Goal: Task Accomplishment & Management: Manage account settings

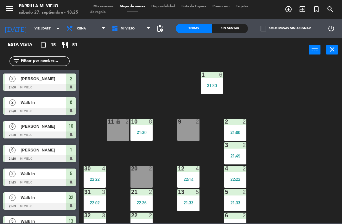
click at [108, 6] on span "Mis reservas" at bounding box center [103, 6] width 26 height 3
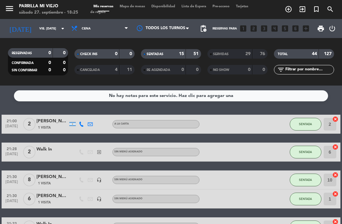
click at [43, 29] on input "vie. [DATE]" at bounding box center [57, 29] width 43 height 10
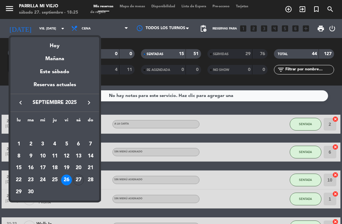
click at [80, 179] on div "27" at bounding box center [78, 179] width 11 height 11
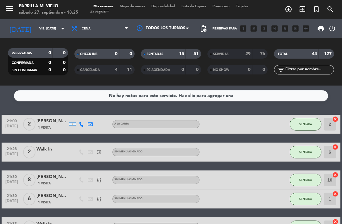
type input "sáb. [DATE]"
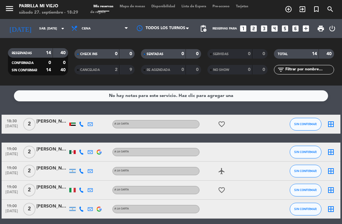
click at [278, 32] on icon "looks_4" at bounding box center [274, 28] width 8 height 8
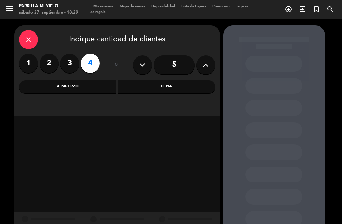
click at [196, 84] on div "Cena" at bounding box center [167, 86] width 98 height 13
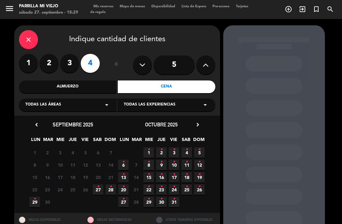
click at [99, 188] on span "27 •" at bounding box center [98, 189] width 10 height 10
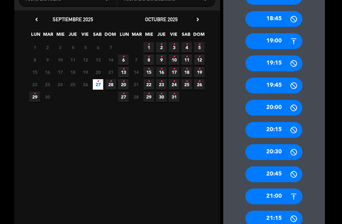
scroll to position [105, 0]
click at [289, 188] on div "21:00" at bounding box center [273, 196] width 57 height 16
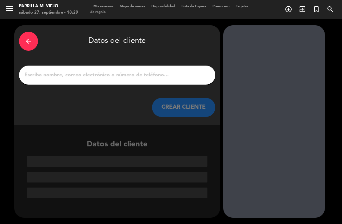
scroll to position [0, 0]
click at [170, 71] on input "1" at bounding box center [117, 75] width 187 height 9
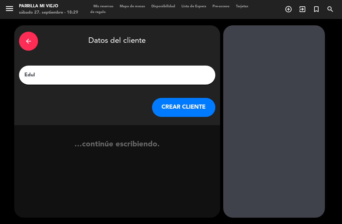
type input "Edul"
click at [193, 30] on div "arrow_back Datos del cliente" at bounding box center [117, 41] width 196 height 22
click at [195, 98] on button "CREAR CLIENTE" at bounding box center [183, 107] width 63 height 19
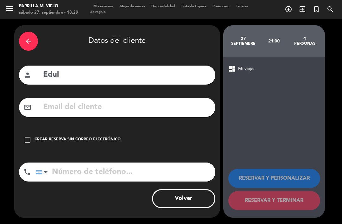
click at [97, 136] on div "Crear reserva sin correo electrónico" at bounding box center [78, 139] width 86 height 6
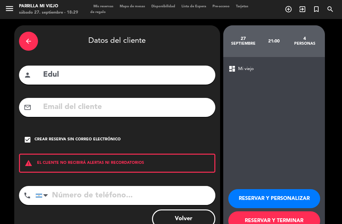
click at [82, 68] on input "Edul" at bounding box center [126, 74] width 168 height 13
type input "E"
type input "[PERSON_NAME]"
click at [181, 30] on div "arrow_back Datos del cliente" at bounding box center [117, 41] width 196 height 22
click at [295, 189] on button "RESERVAR Y PERSONALIZAR" at bounding box center [274, 198] width 92 height 19
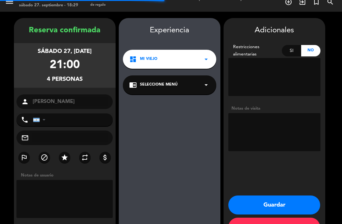
scroll to position [9, 0]
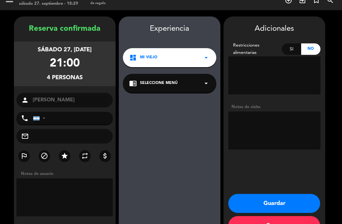
click at [62, 152] on icon "star" at bounding box center [65, 156] width 8 height 8
click at [295, 194] on button "Guardar" at bounding box center [274, 203] width 92 height 19
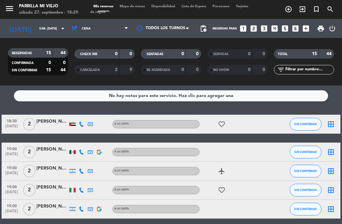
click at [187, 49] on div "SENTADAS 0 0" at bounding box center [171, 54] width 60 height 10
click at [246, 181] on div "favorite_border" at bounding box center [226, 190] width 53 height 19
